Goal: Task Accomplishment & Management: Manage account settings

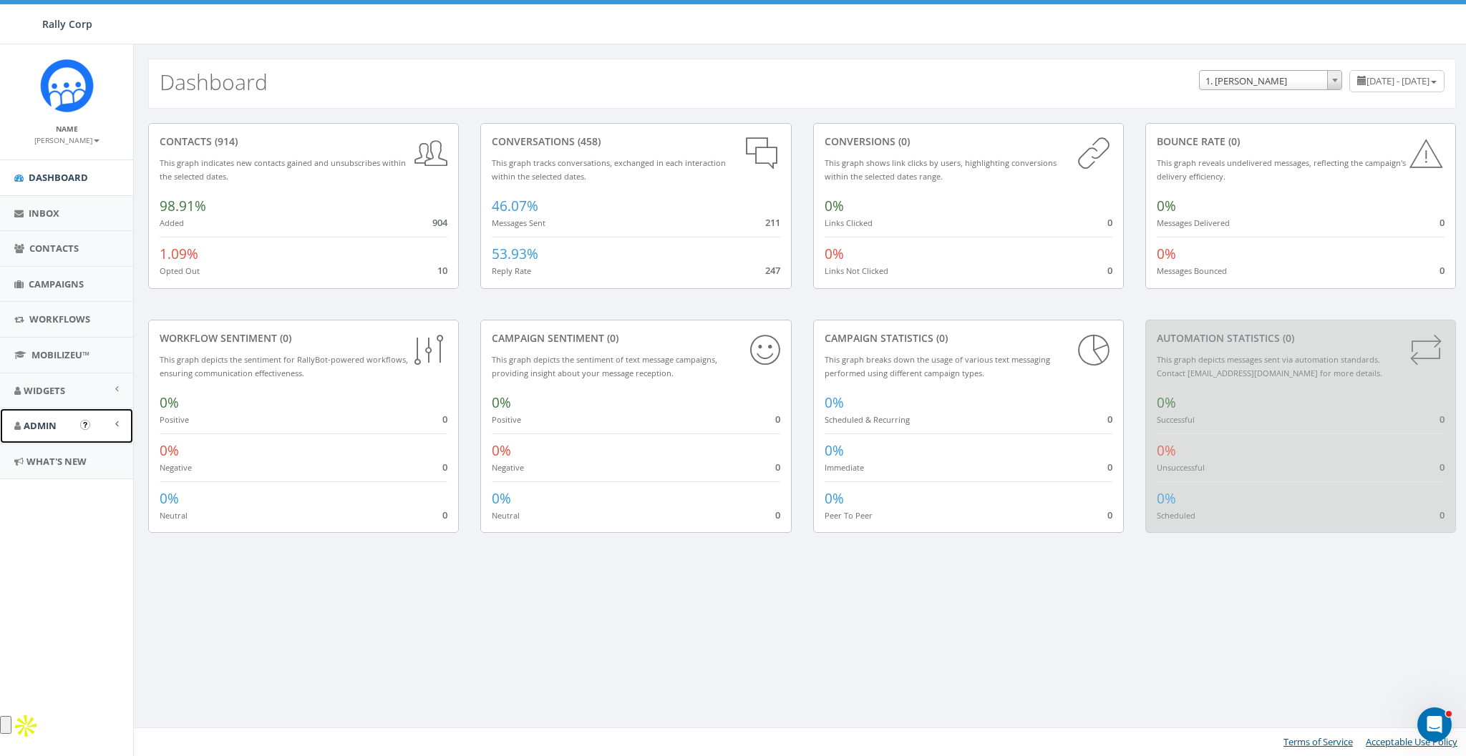
click at [39, 428] on span "Admin" at bounding box center [40, 425] width 33 height 13
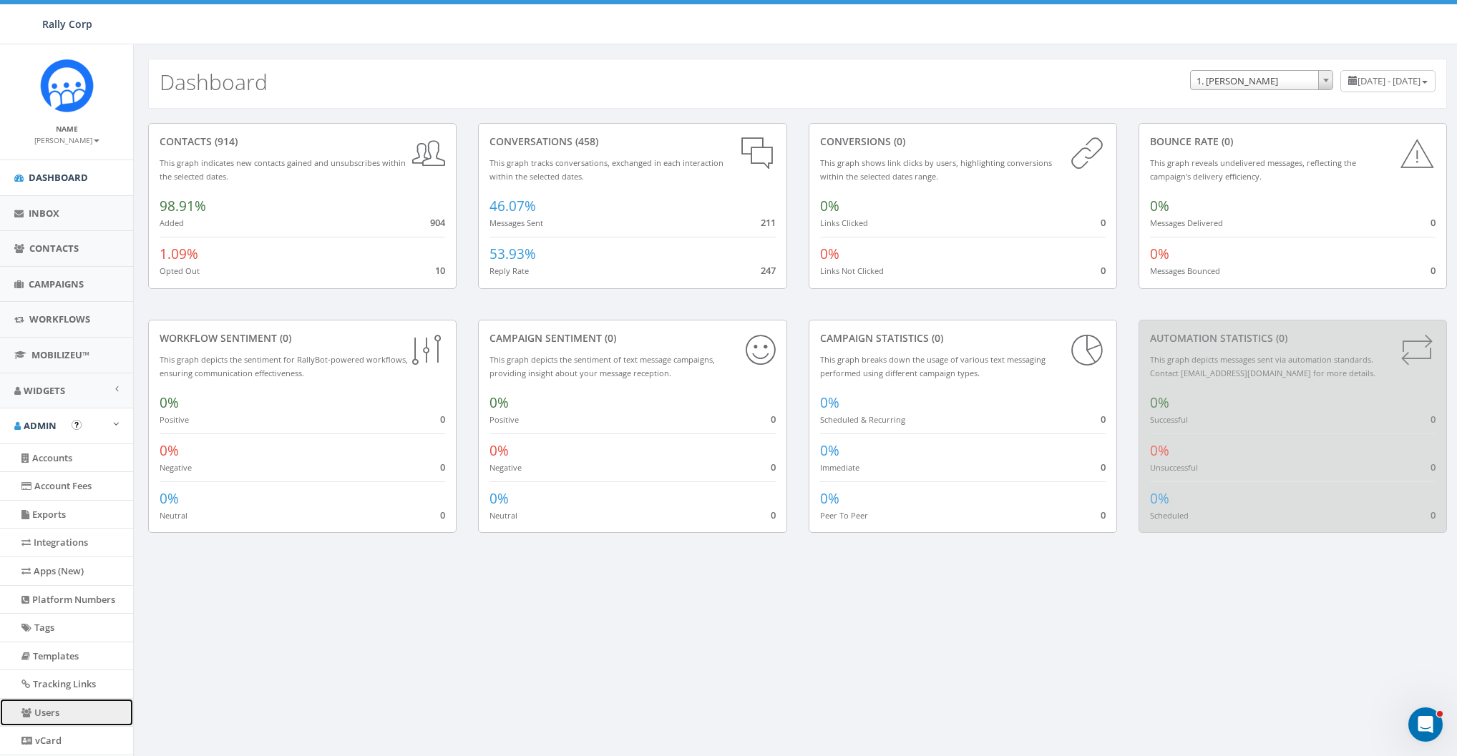
click at [45, 706] on link "Users" at bounding box center [66, 713] width 133 height 28
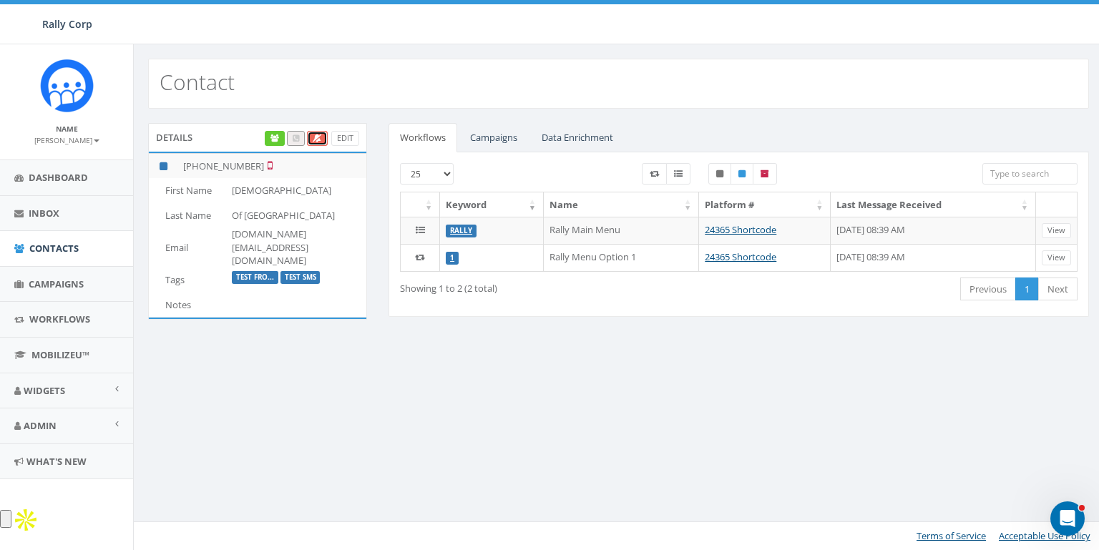
click at [315, 132] on link at bounding box center [317, 138] width 21 height 15
click at [318, 136] on icon at bounding box center [318, 139] width 8 height 8
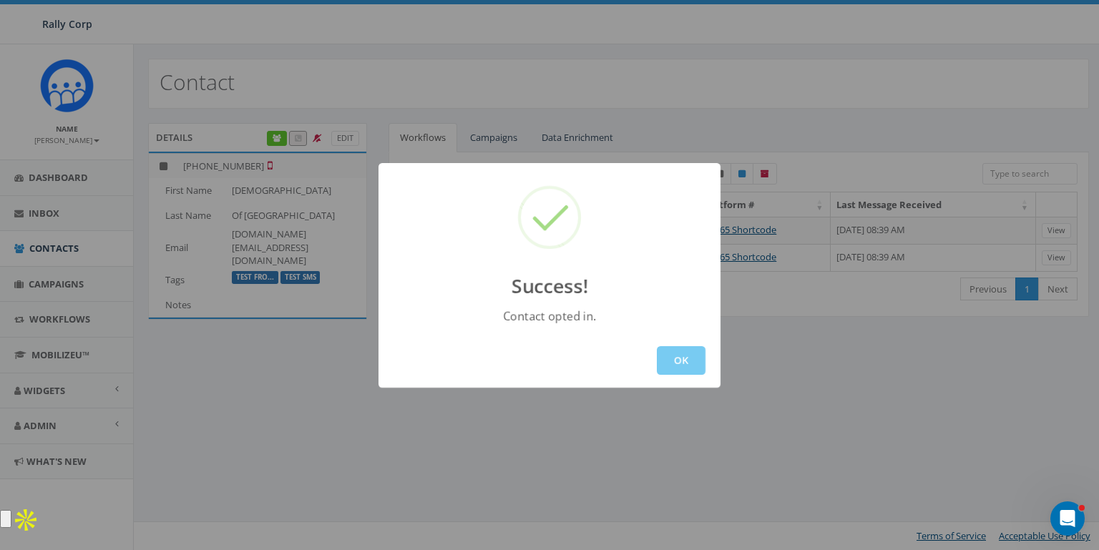
click at [681, 369] on button "OK" at bounding box center [681, 360] width 49 height 29
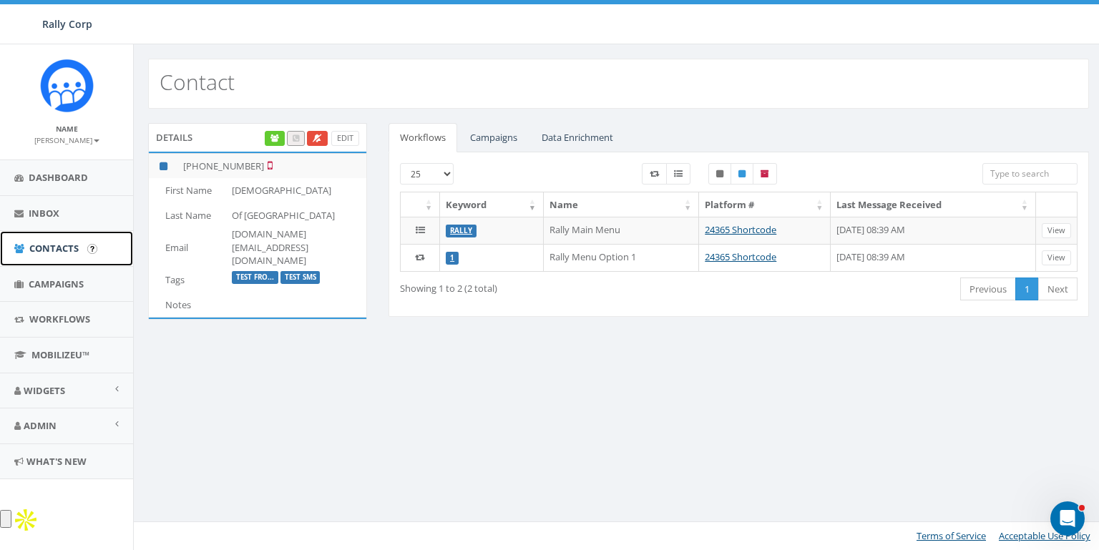
click at [45, 246] on span "Contacts" at bounding box center [53, 248] width 49 height 13
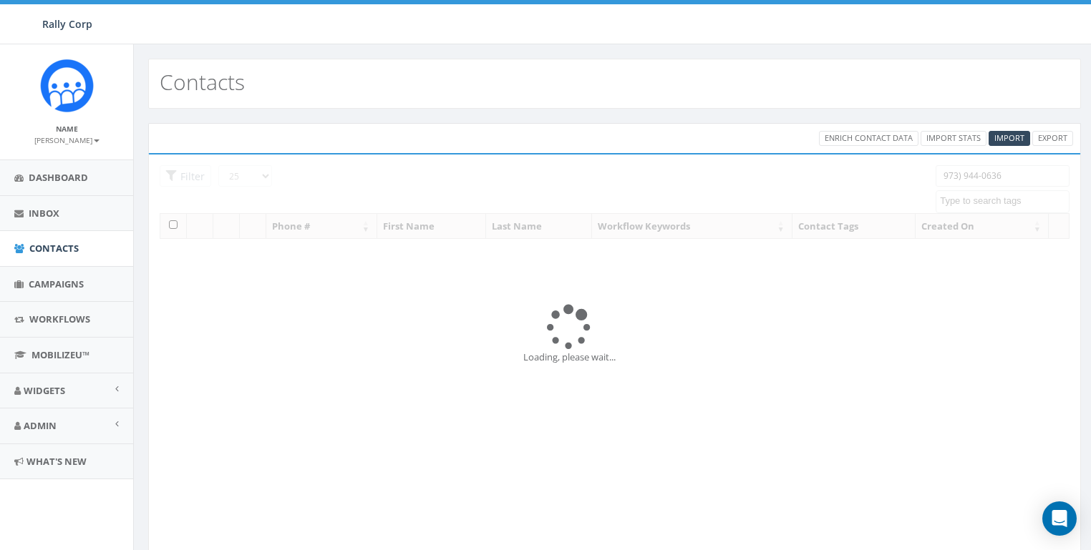
select select
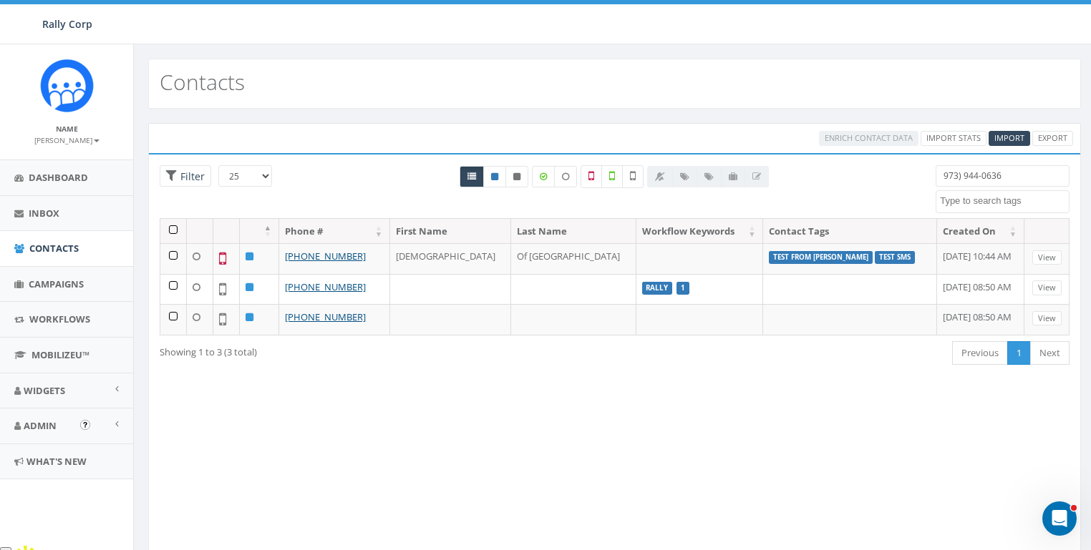
click at [991, 173] on input "973) 944-0636" at bounding box center [1002, 175] width 134 height 21
paste input "(917) 244-366"
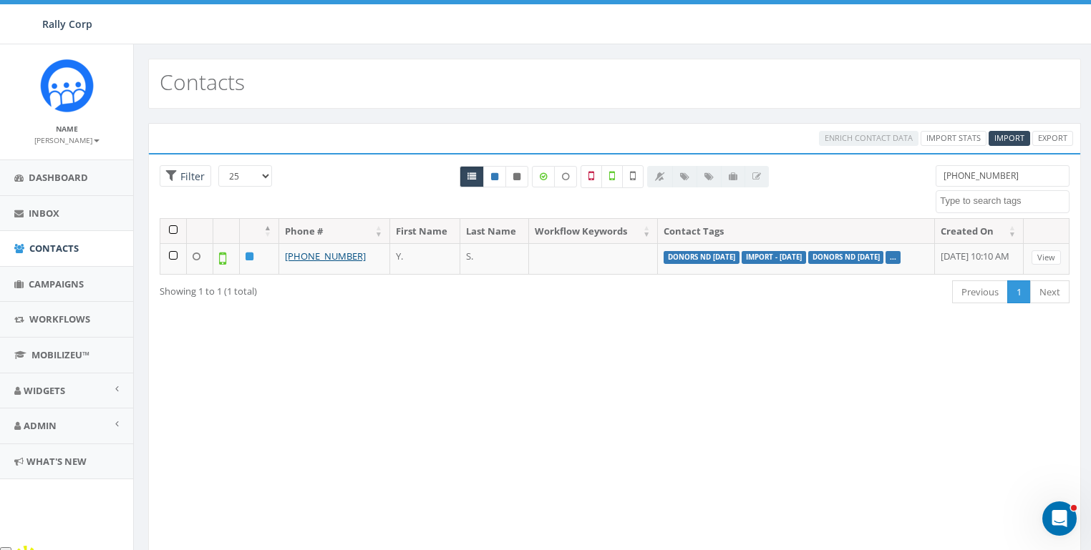
click at [981, 181] on input "[PHONE_NUMBER]" at bounding box center [1002, 175] width 134 height 21
paste input "646) 325-770"
click at [946, 172] on input "646) 325-7706" at bounding box center [1002, 175] width 134 height 21
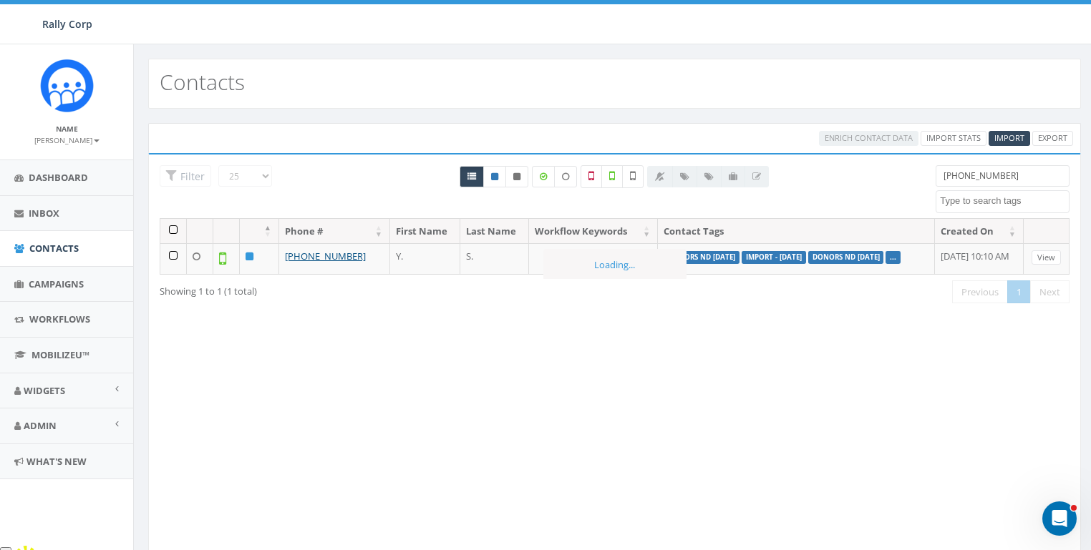
type input "[PHONE_NUMBER]"
click at [789, 343] on div "Loading the filters, please wait!! Phone Number is is not First Name is is not …" at bounding box center [614, 353] width 932 height 401
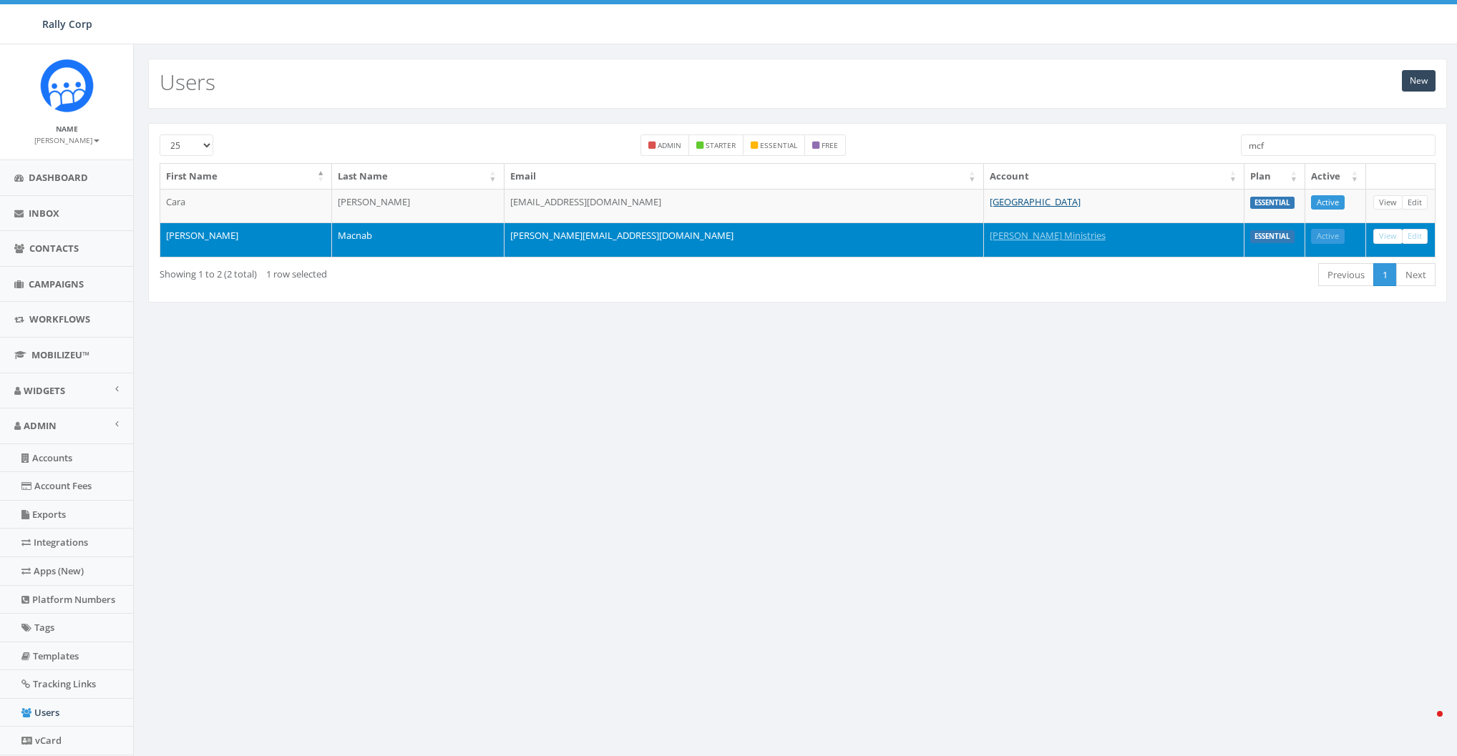
click at [1304, 145] on input "mcf" at bounding box center [1338, 145] width 195 height 21
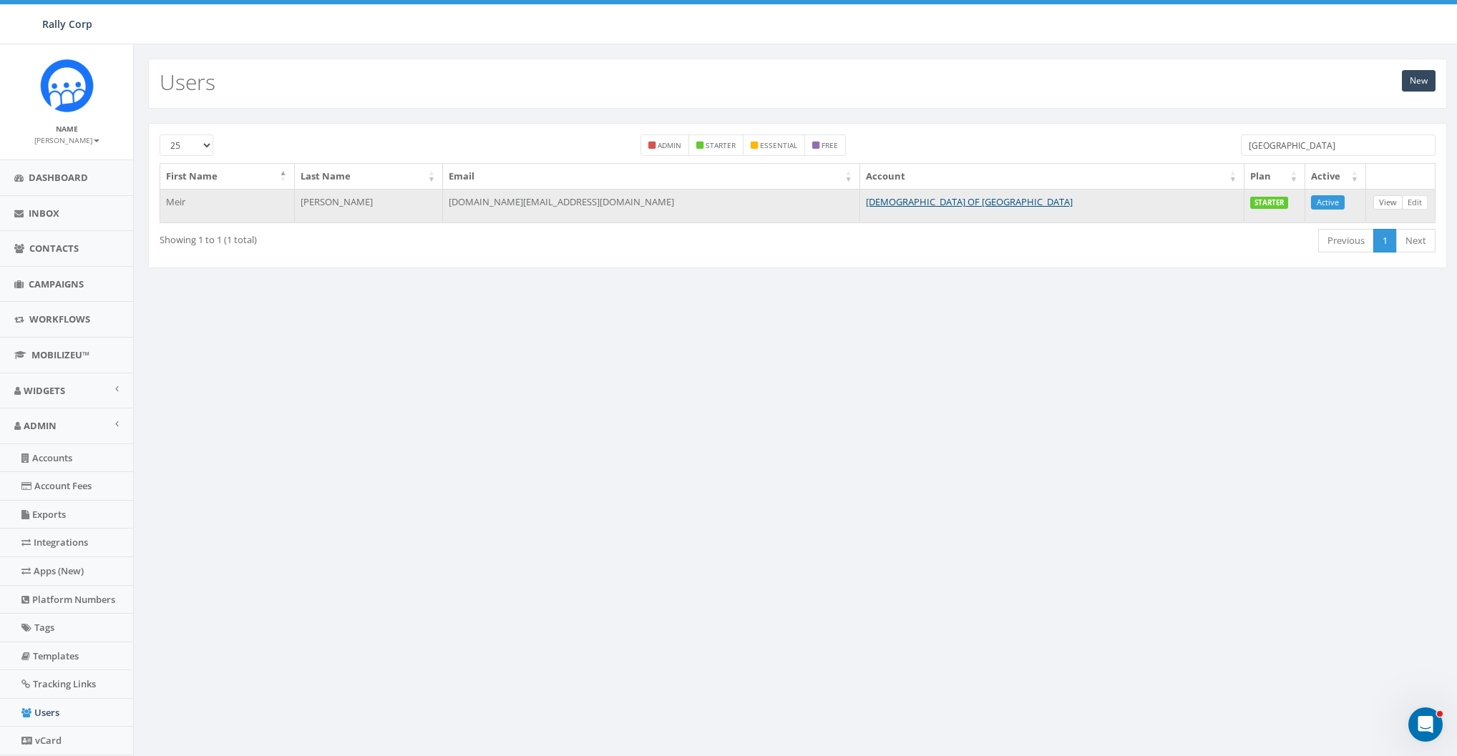
type input "[GEOGRAPHIC_DATA]"
click at [1393, 200] on link "View" at bounding box center [1387, 202] width 29 height 15
